Goal: Task Accomplishment & Management: Use online tool/utility

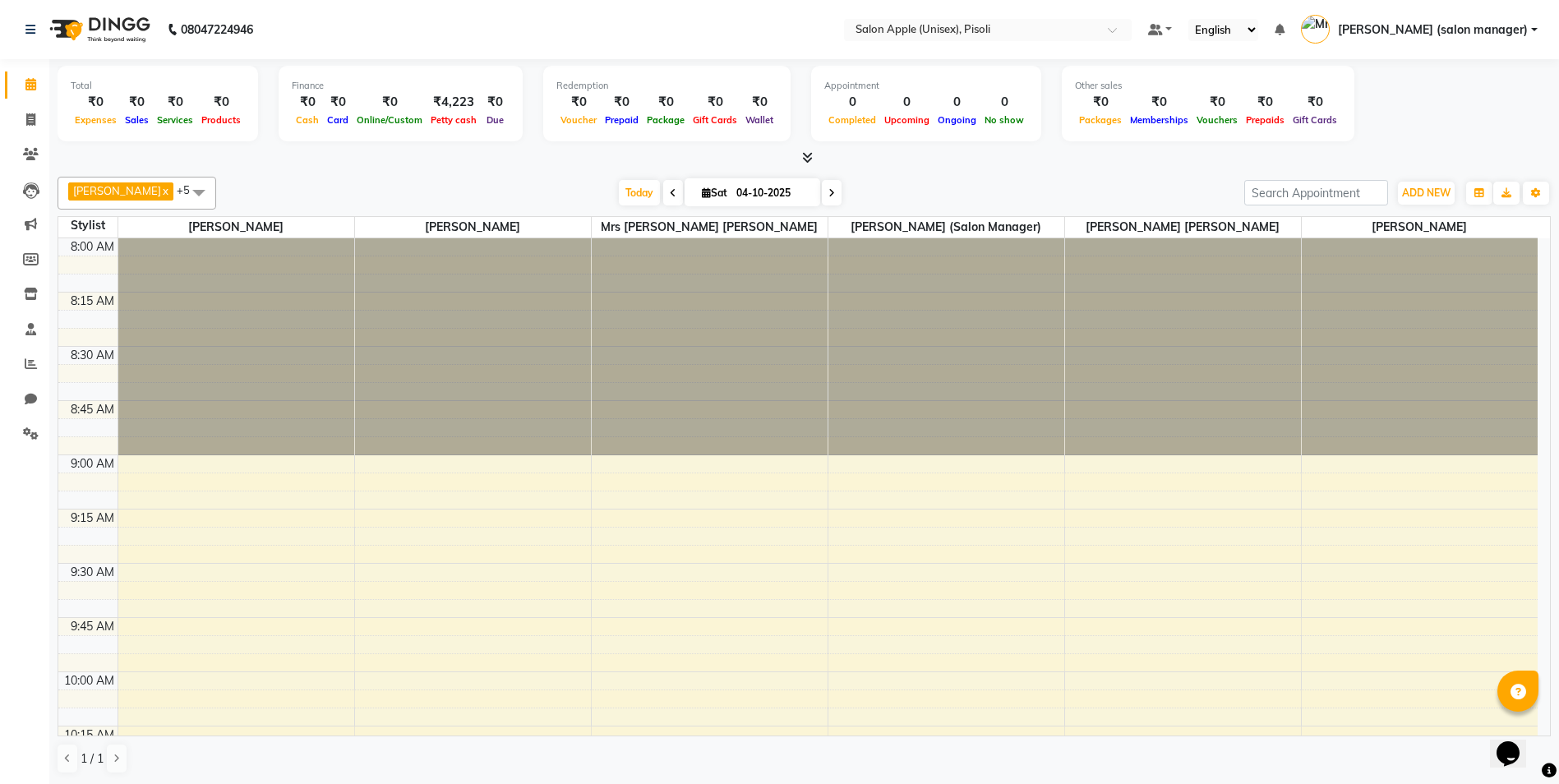
scroll to position [1025, 0]
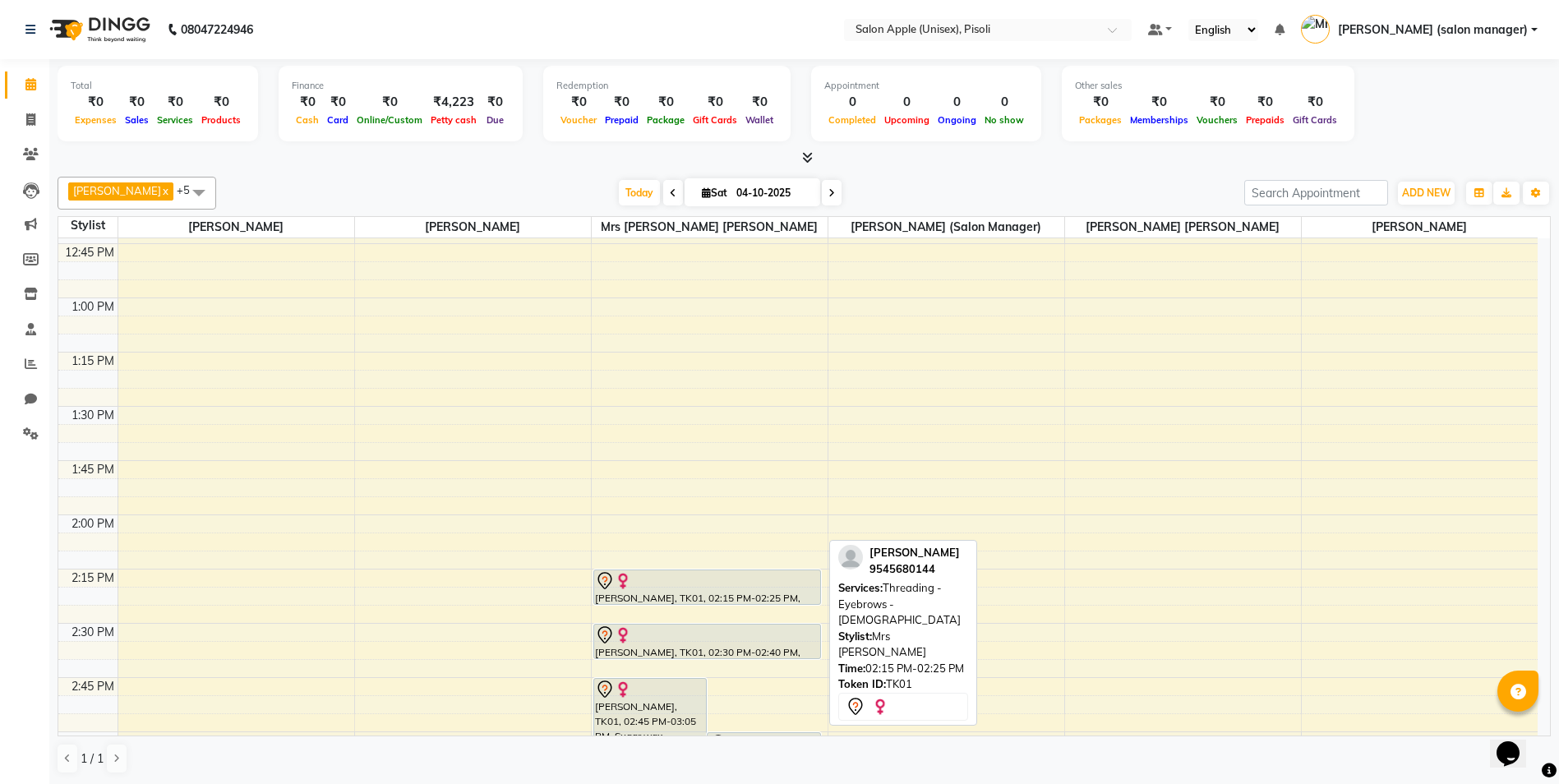
click at [654, 593] on div "[PERSON_NAME], TK01, 02:15 PM-02:25 PM, Threading - Eyebrows - [DEMOGRAPHIC_DAT…" at bounding box center [707, 587] width 227 height 34
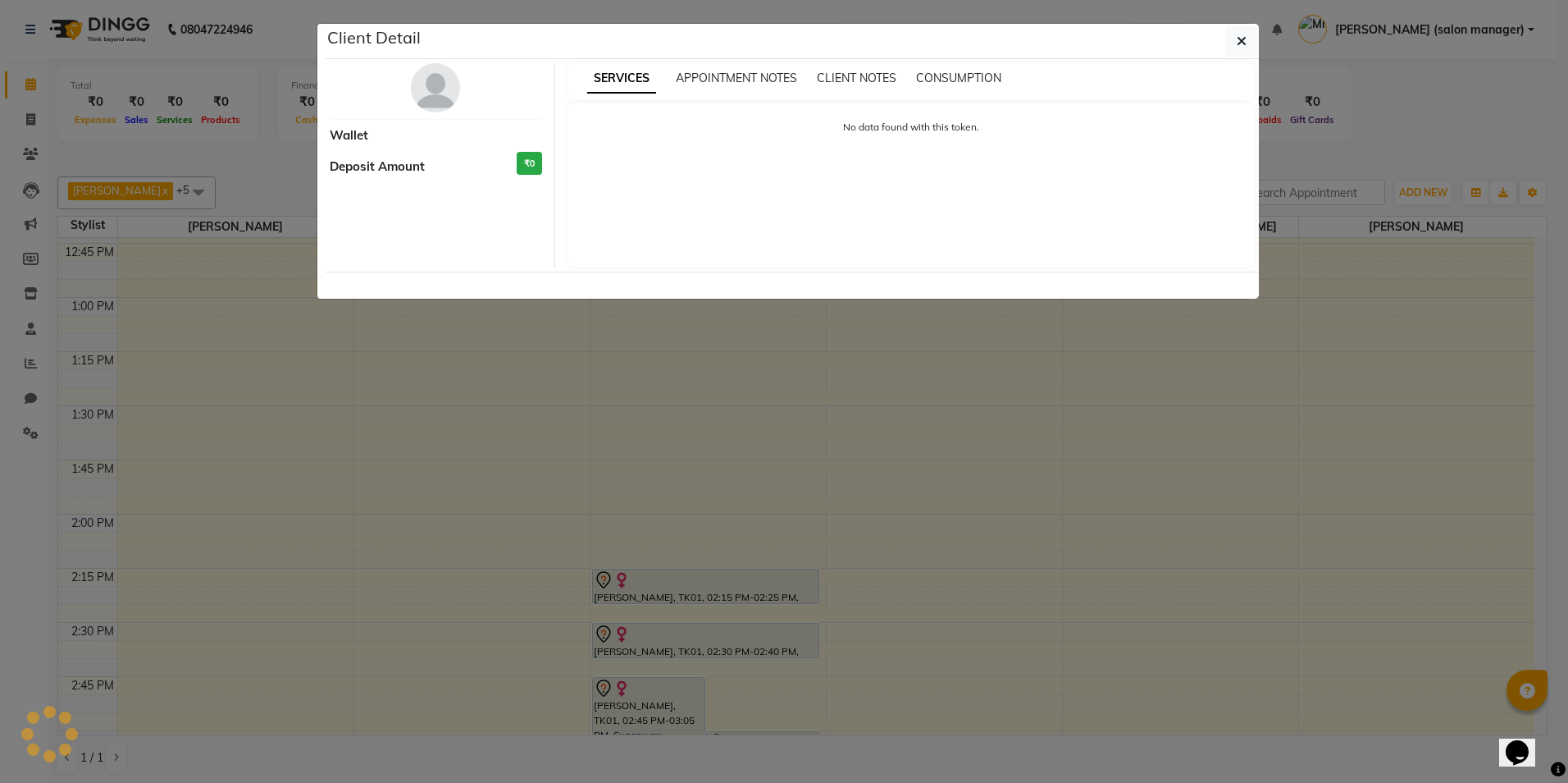
select select "7"
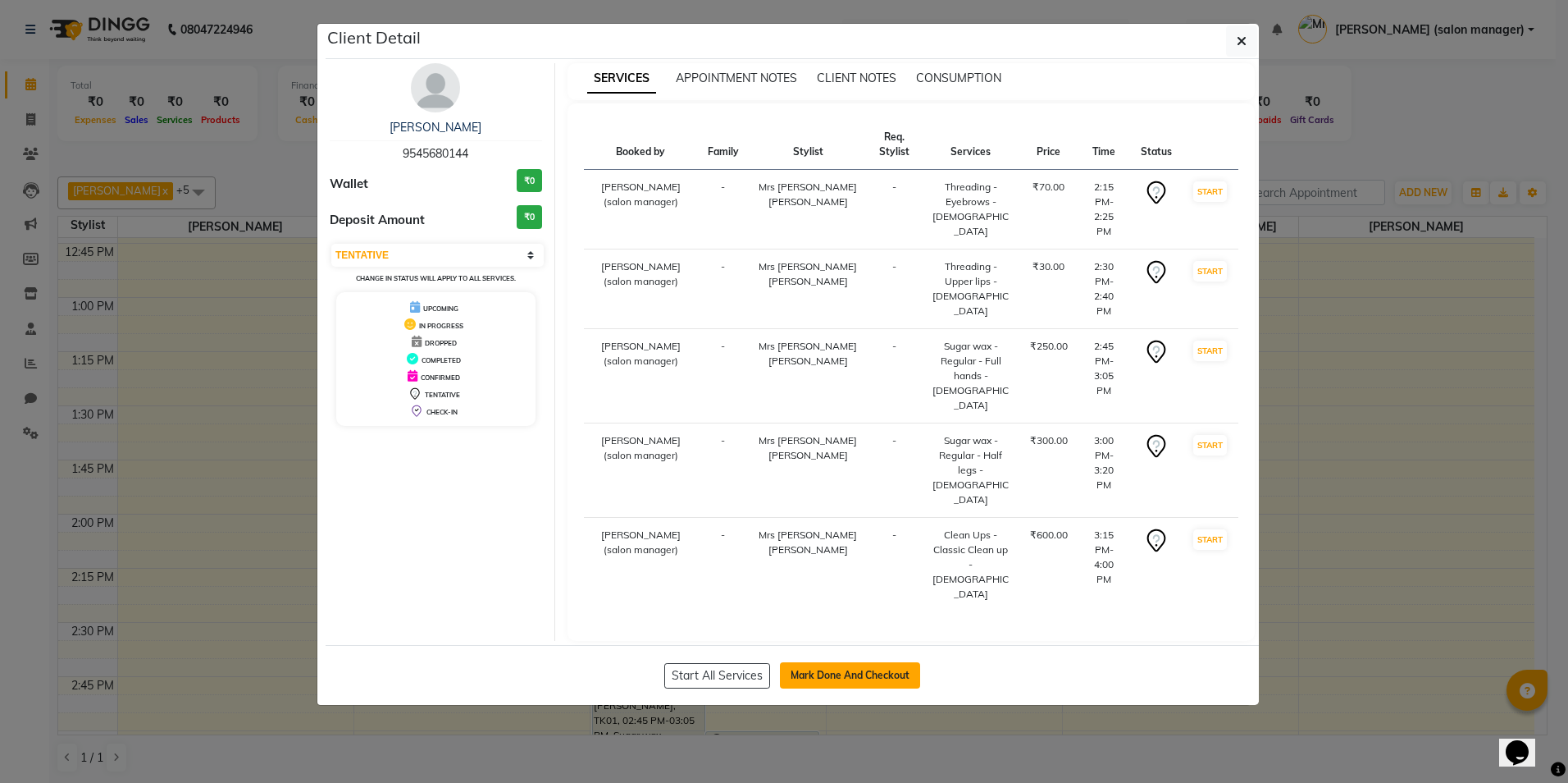
click at [867, 662] on button "Mark Done And Checkout" at bounding box center [850, 675] width 140 height 27
select select "service"
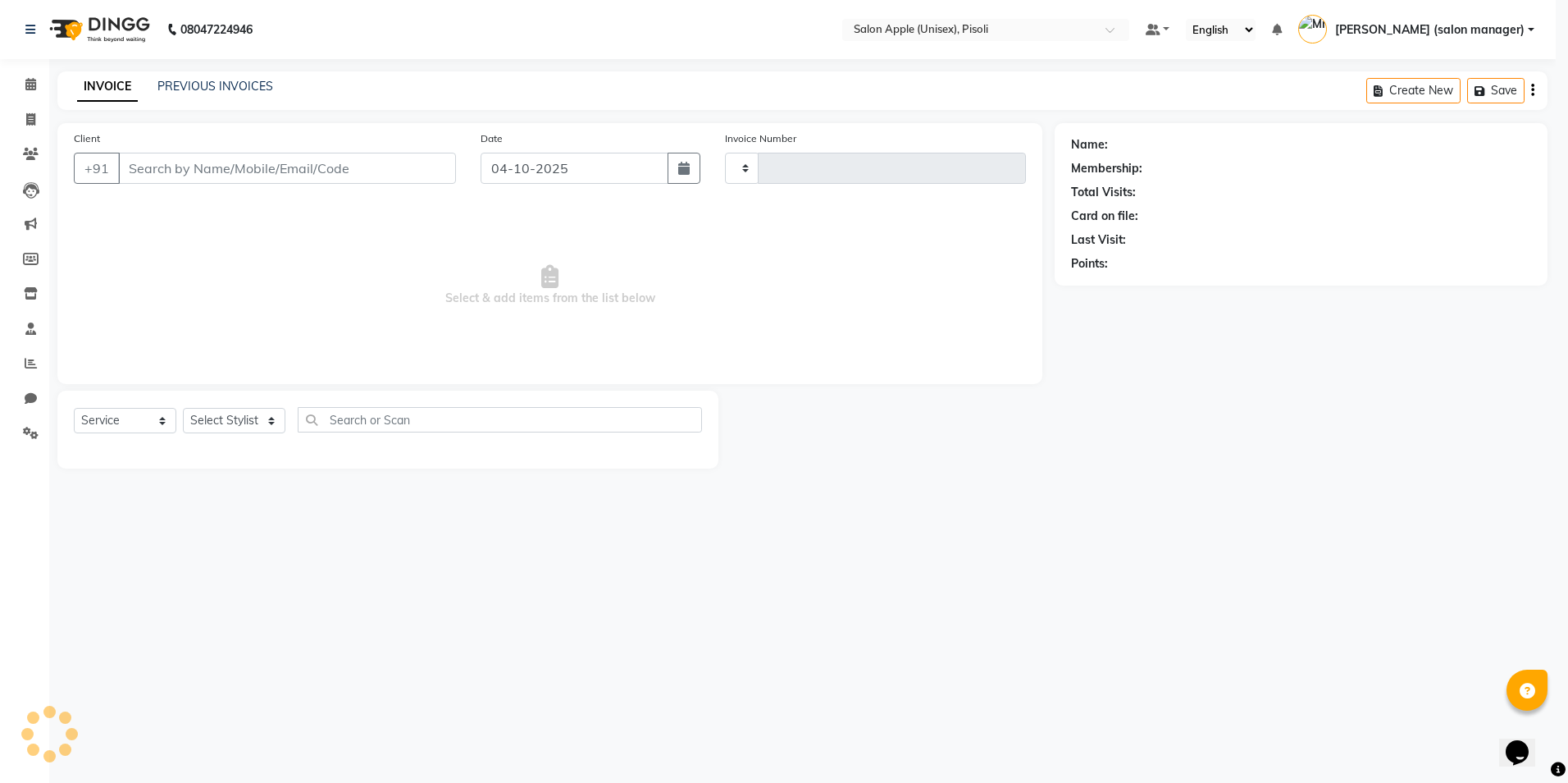
type input "1009"
select select "5282"
type input "9545680144"
select select "89717"
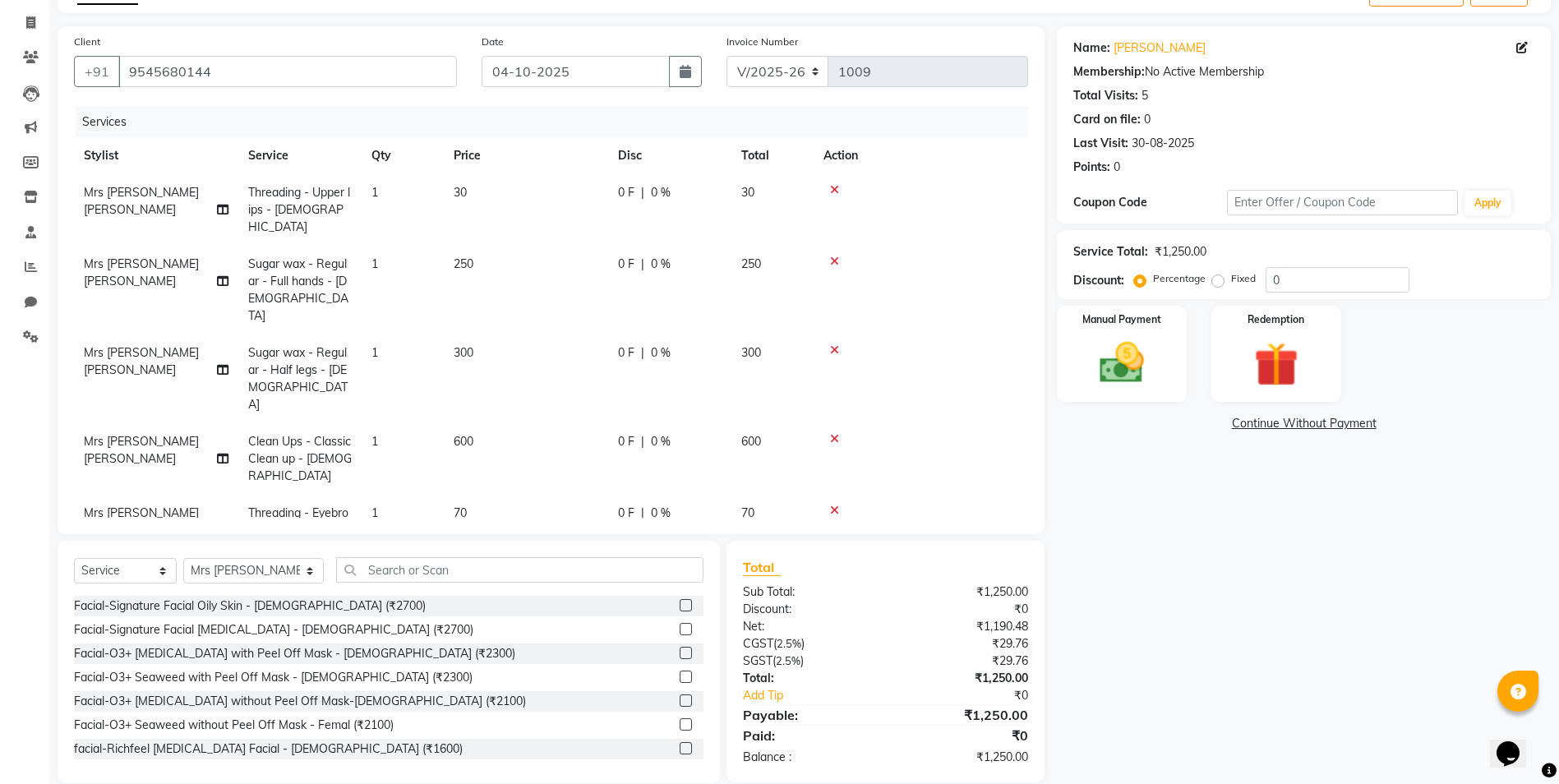
scroll to position [109, 0]
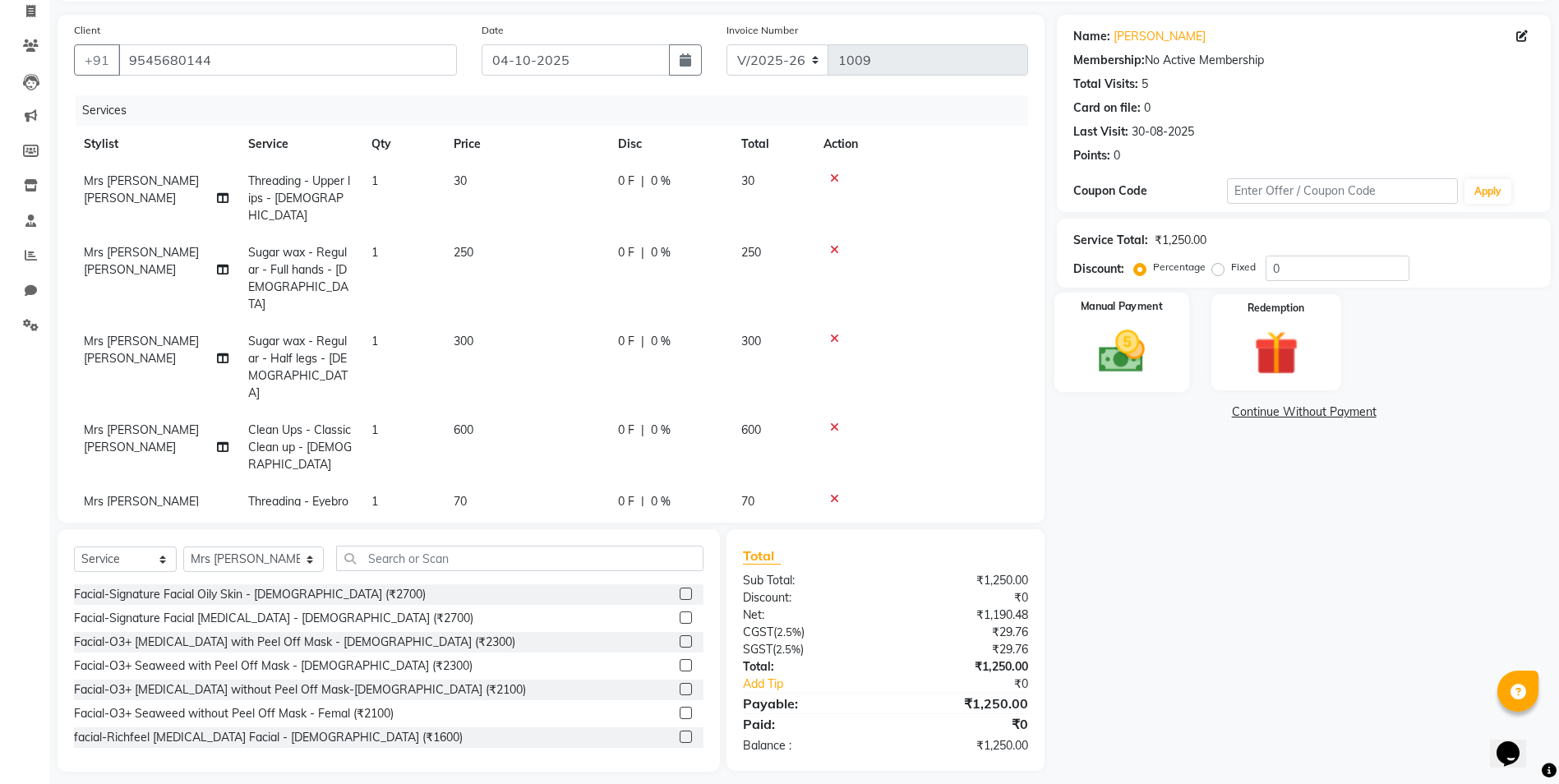
click at [1121, 336] on img at bounding box center [1122, 351] width 76 height 53
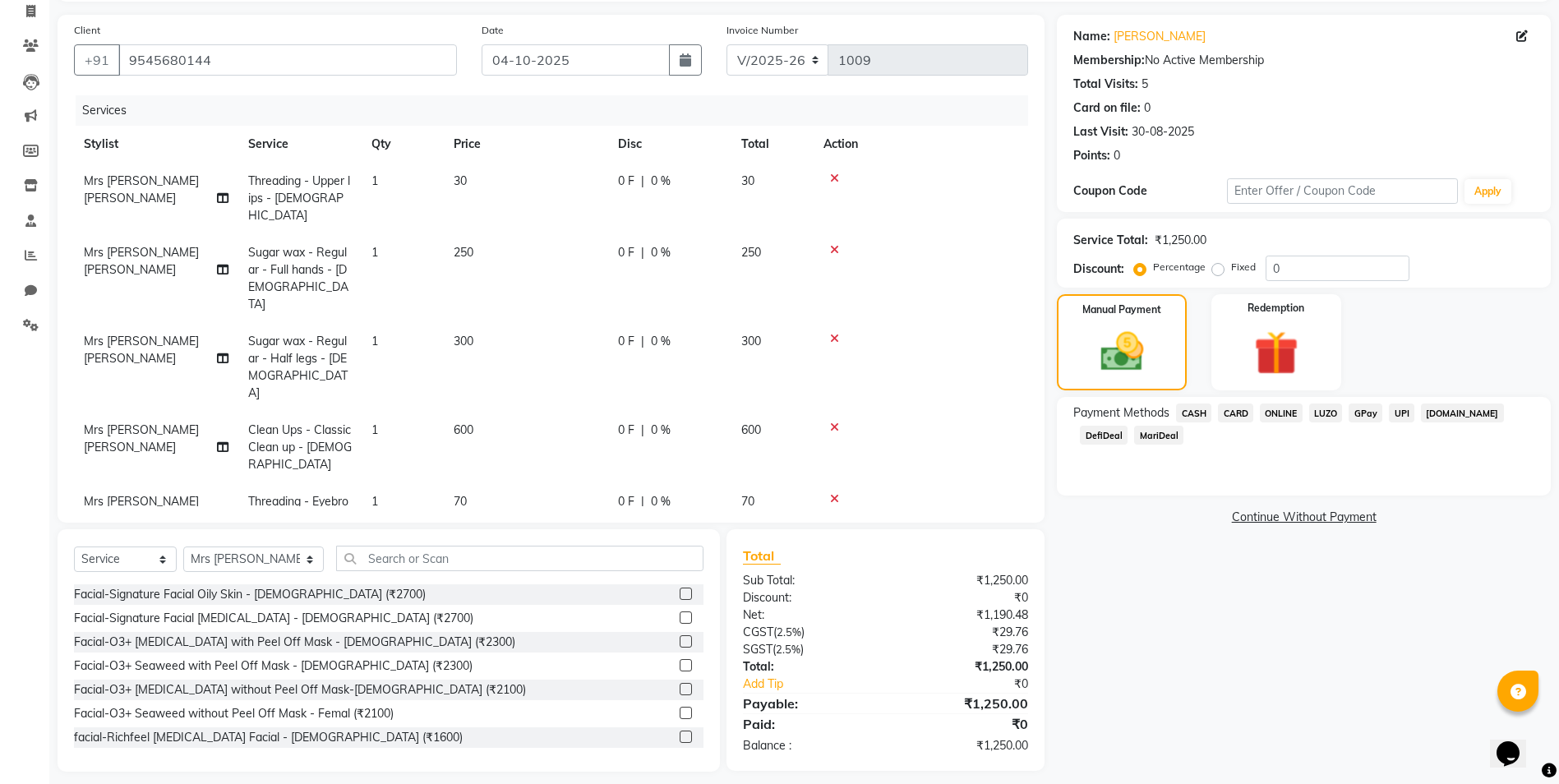
click at [1284, 411] on span "ONLINE" at bounding box center [1281, 412] width 42 height 19
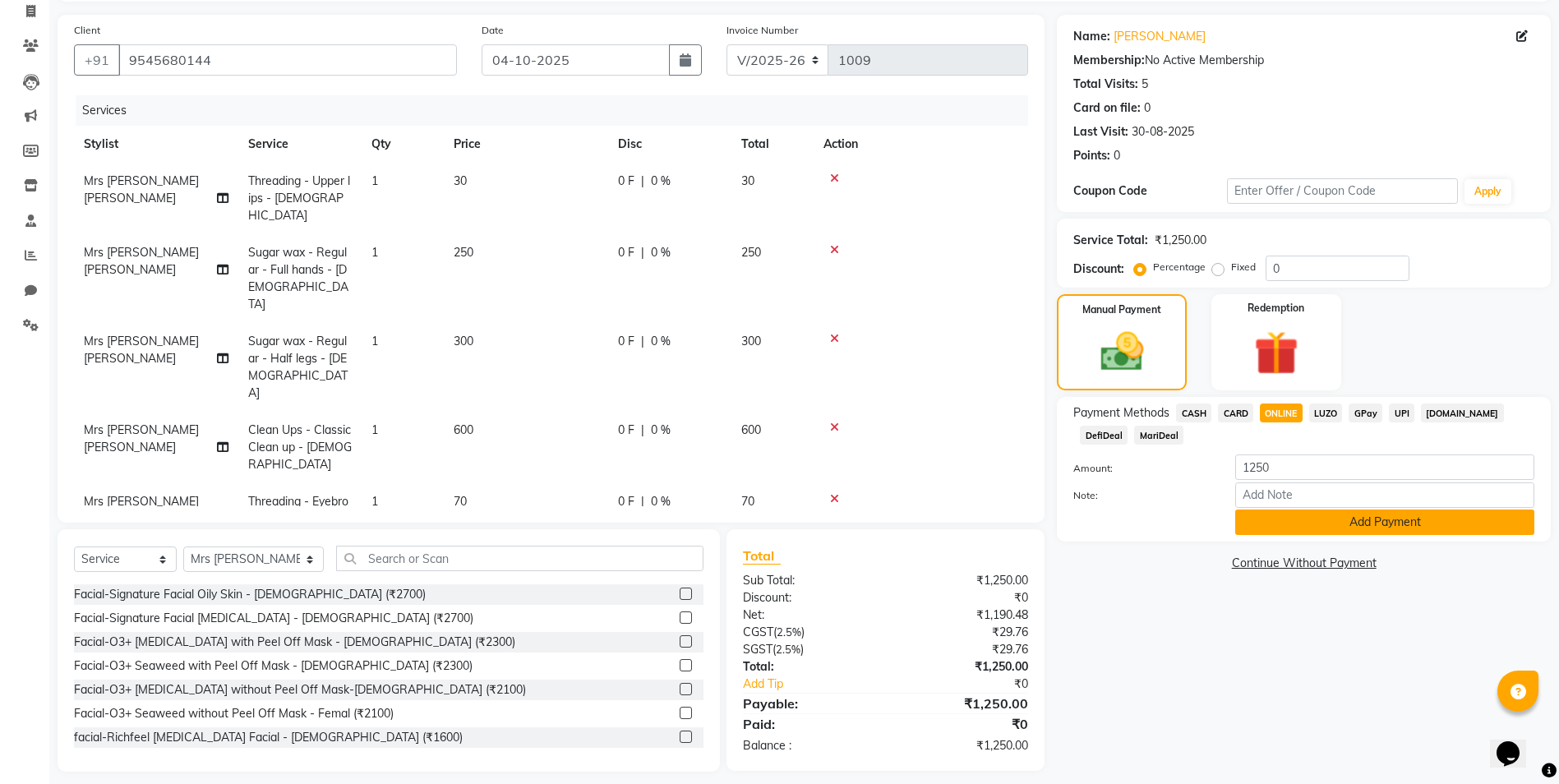
click at [1317, 518] on button "Add Payment" at bounding box center [1385, 522] width 299 height 26
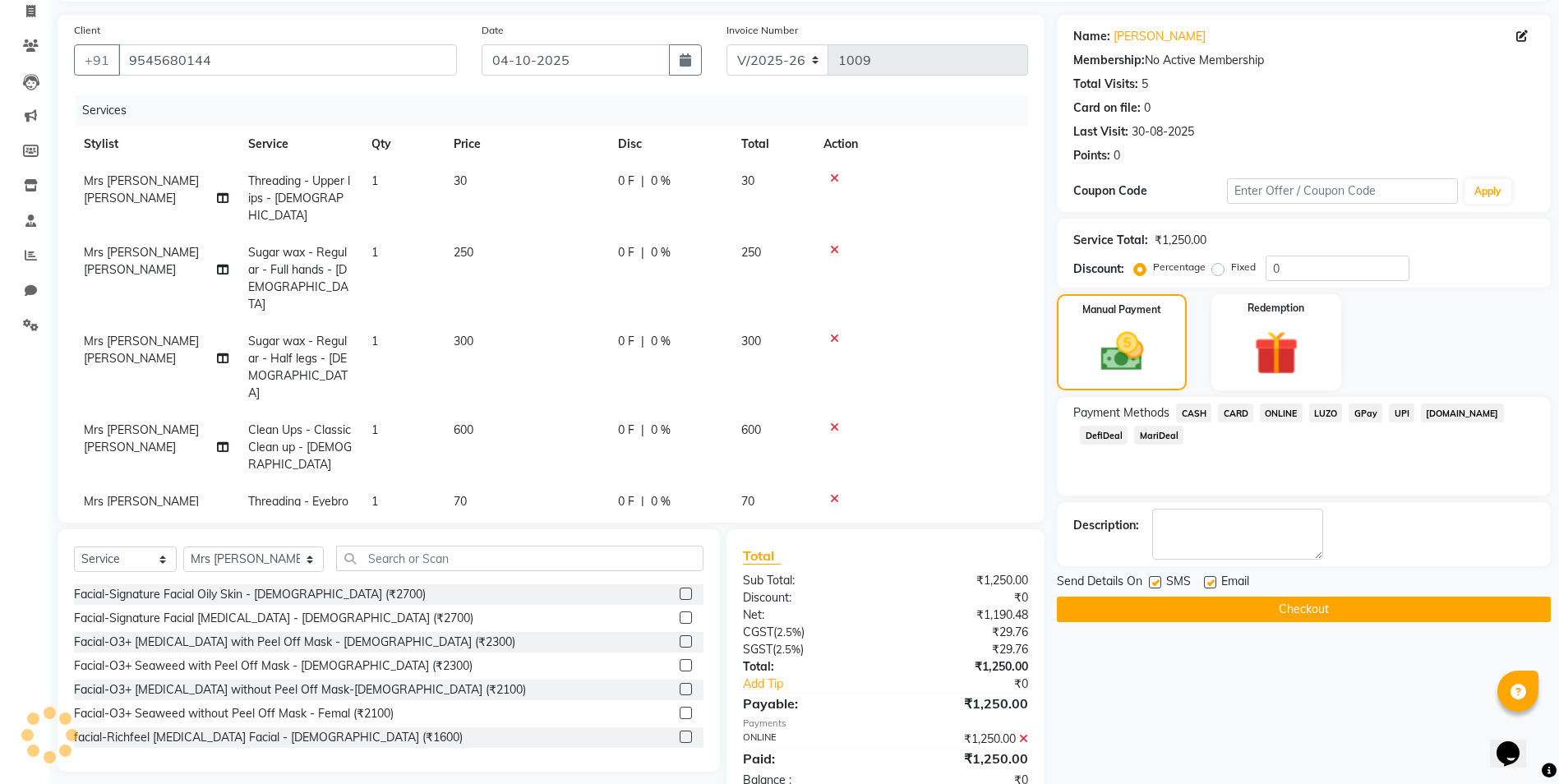
click at [1272, 613] on button "Checkout" at bounding box center [1303, 609] width 494 height 26
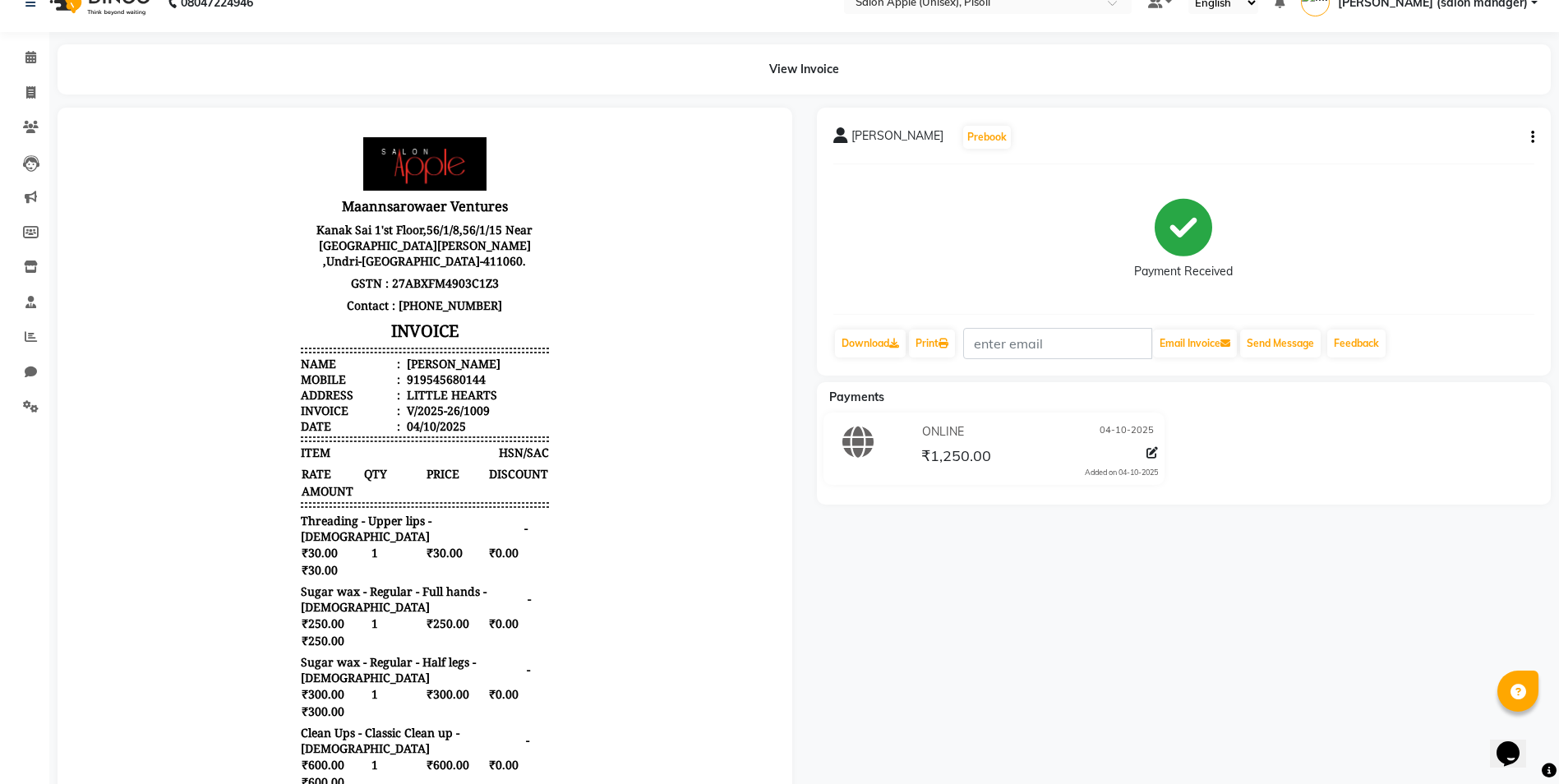
scroll to position [32, 0]
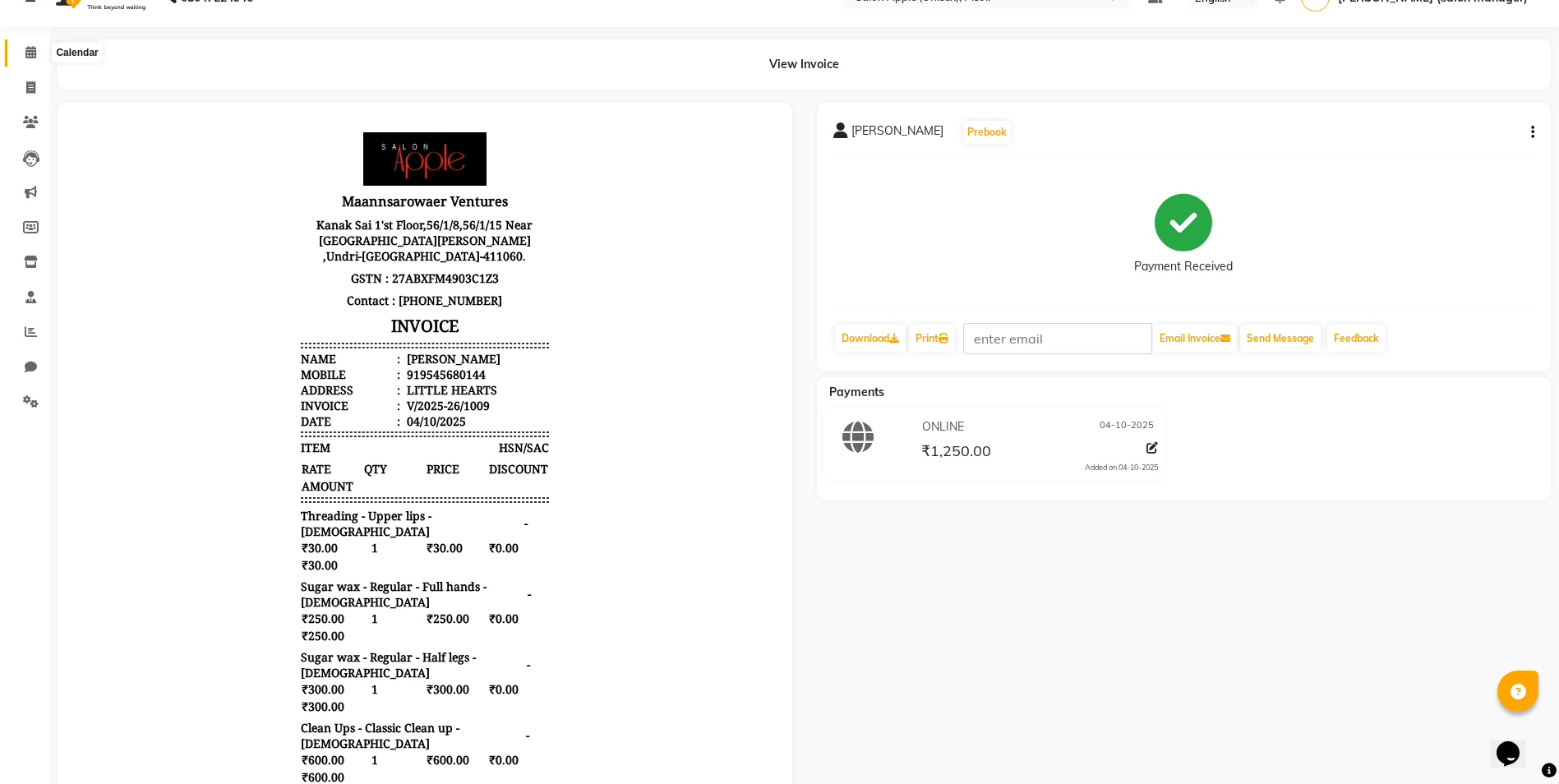
click at [32, 58] on span at bounding box center [31, 52] width 29 height 19
